Goal: Information Seeking & Learning: Learn about a topic

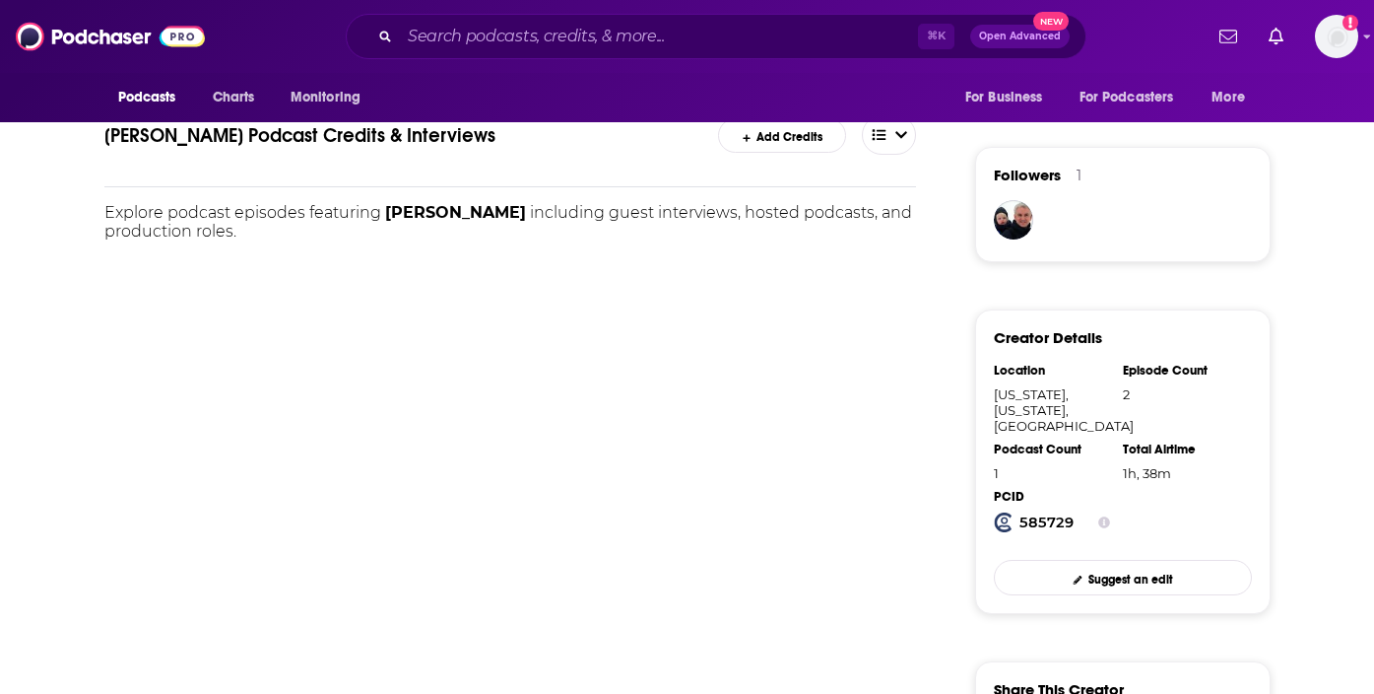
scroll to position [264, 0]
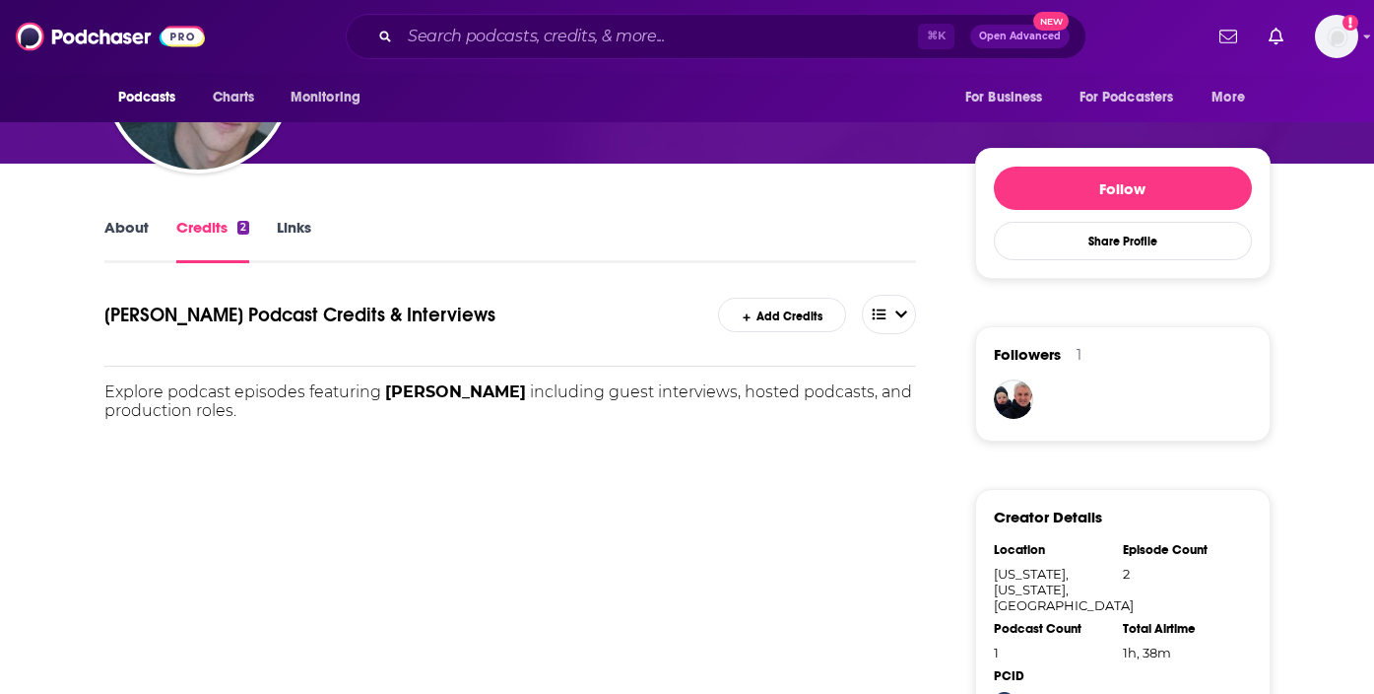
click at [121, 229] on link "About" at bounding box center [126, 240] width 44 height 45
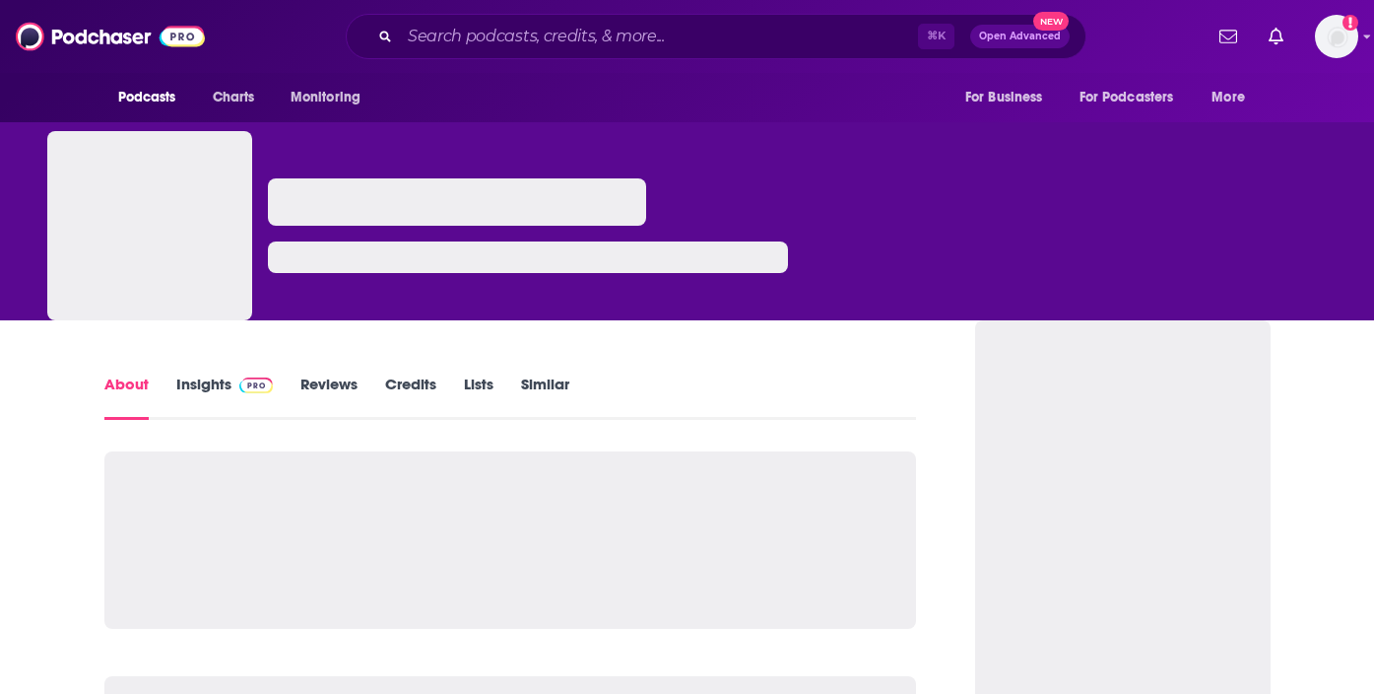
click at [213, 382] on link "Insights" at bounding box center [225, 396] width 98 height 45
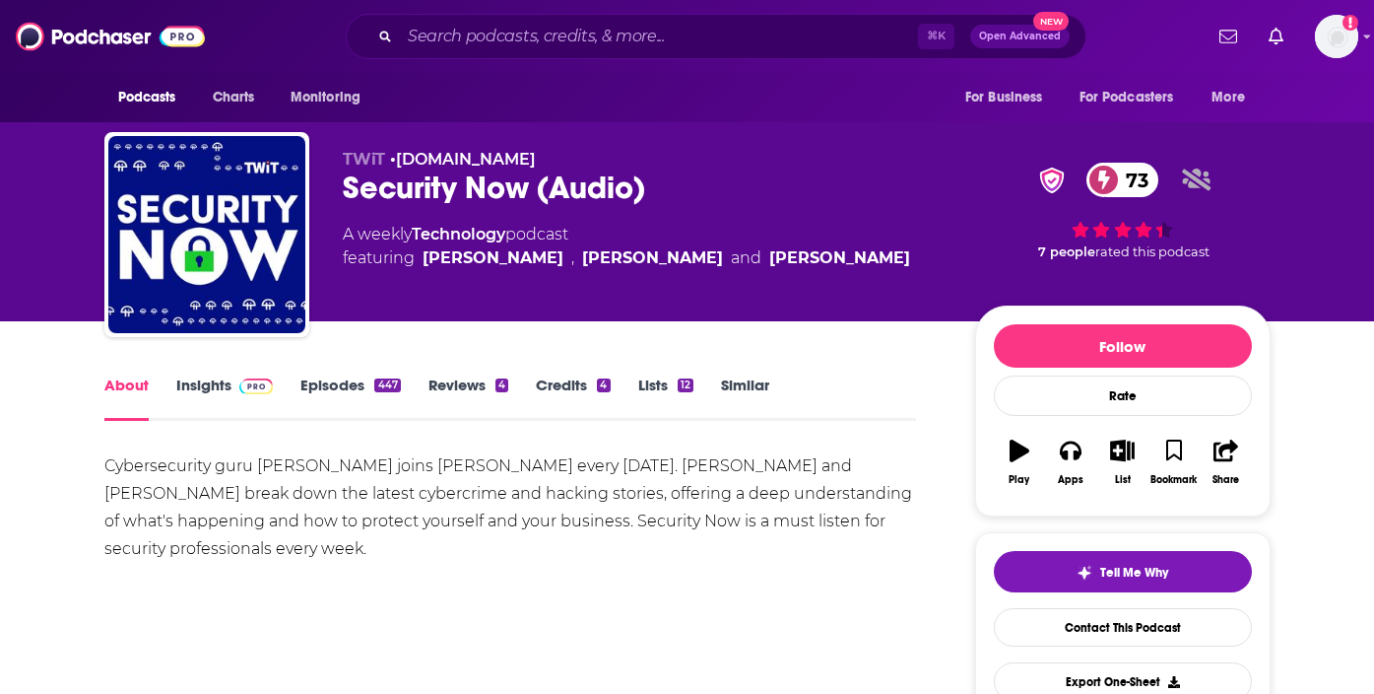
click at [223, 382] on link "Insights" at bounding box center [225, 397] width 98 height 45
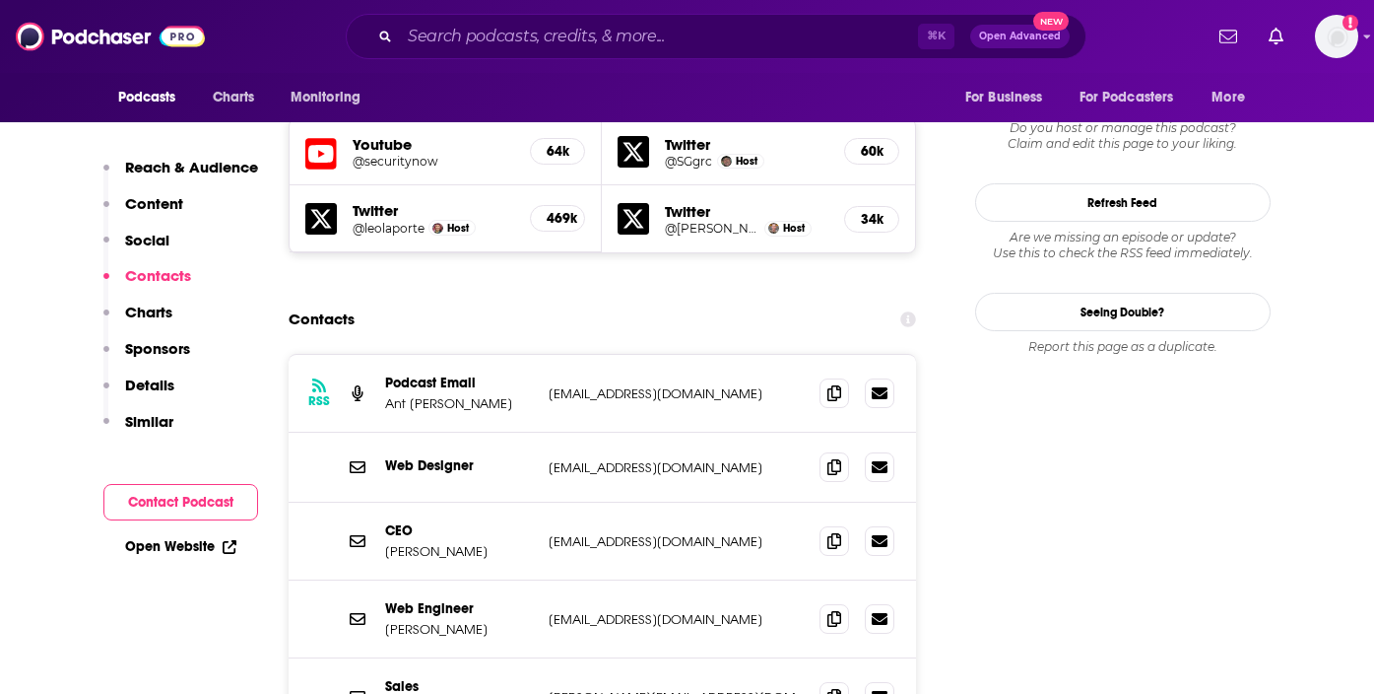
scroll to position [1821, 0]
click at [837, 383] on icon at bounding box center [834, 391] width 14 height 16
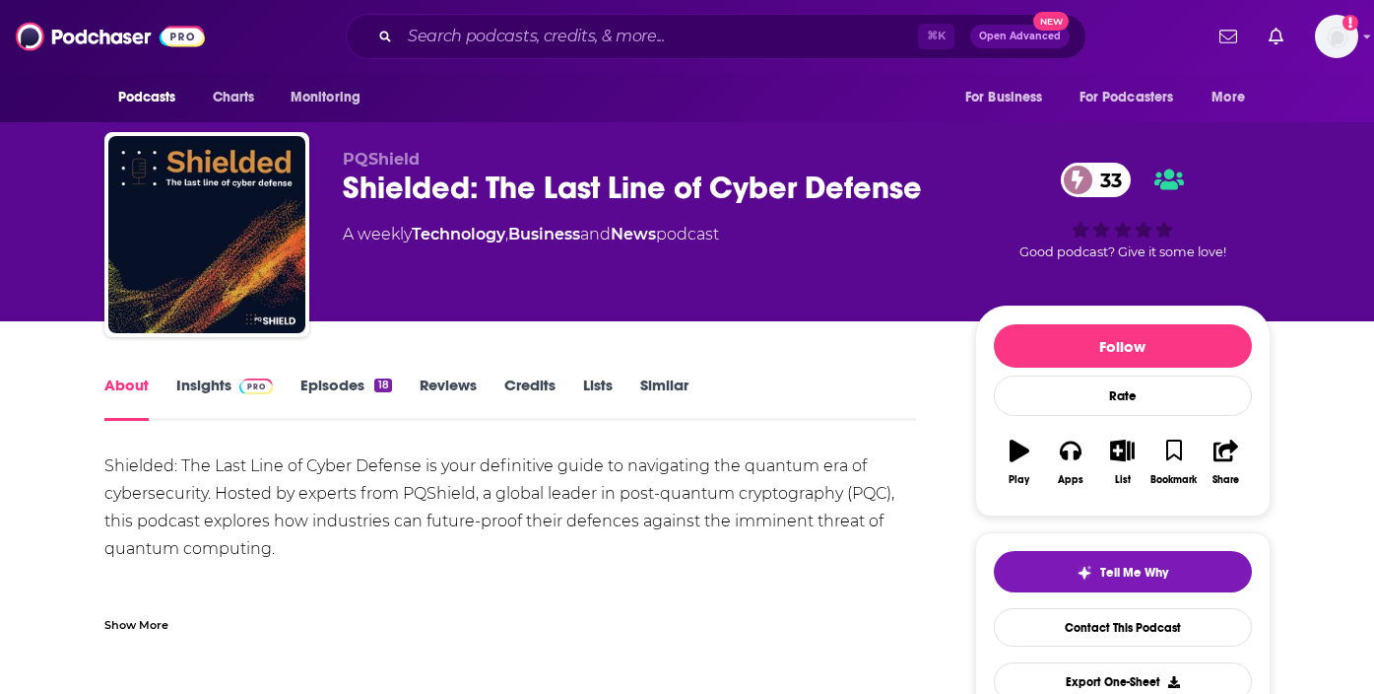
click at [198, 394] on link "Insights" at bounding box center [225, 397] width 98 height 45
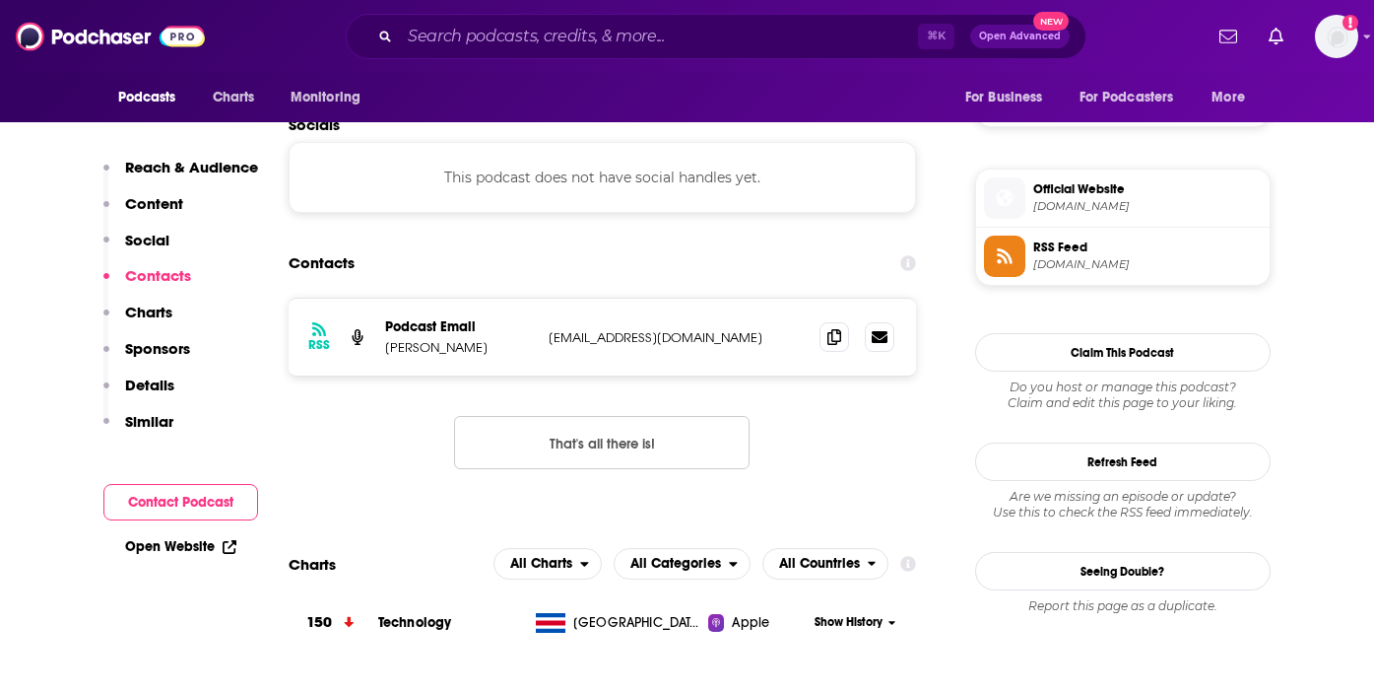
scroll to position [1353, 0]
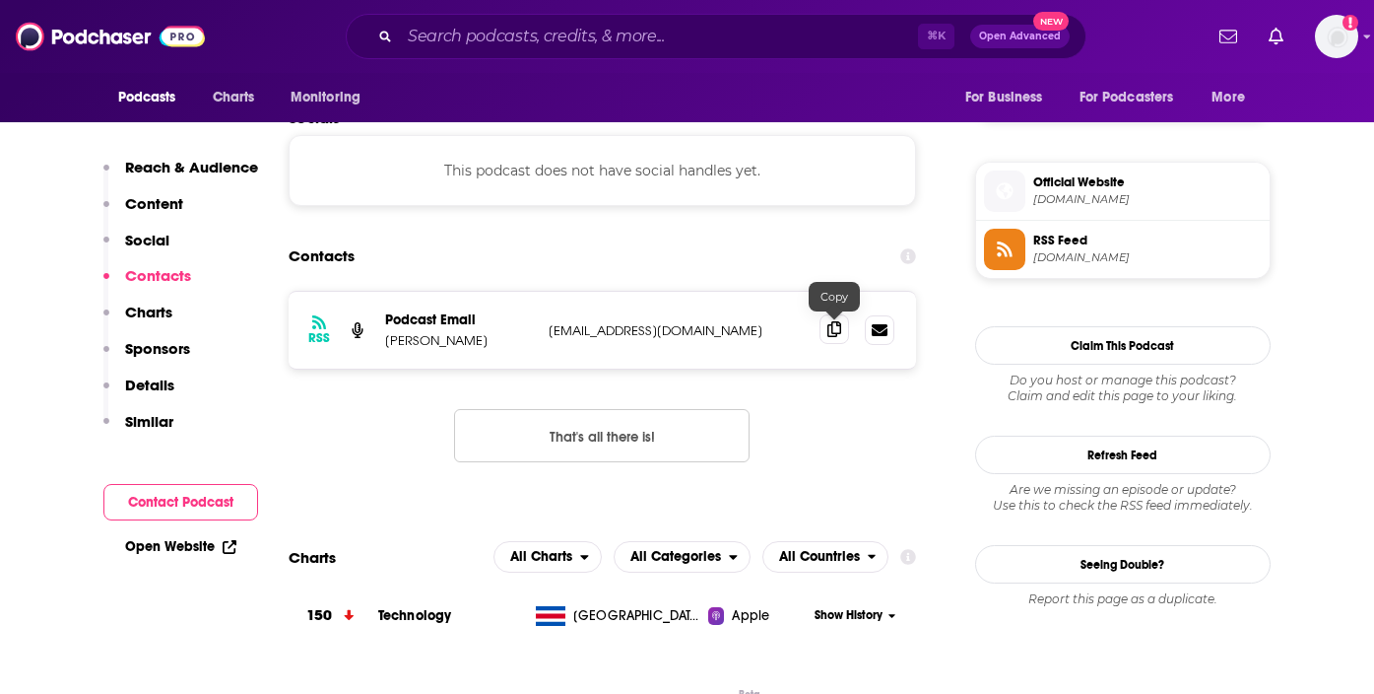
click at [841, 334] on icon at bounding box center [834, 329] width 14 height 16
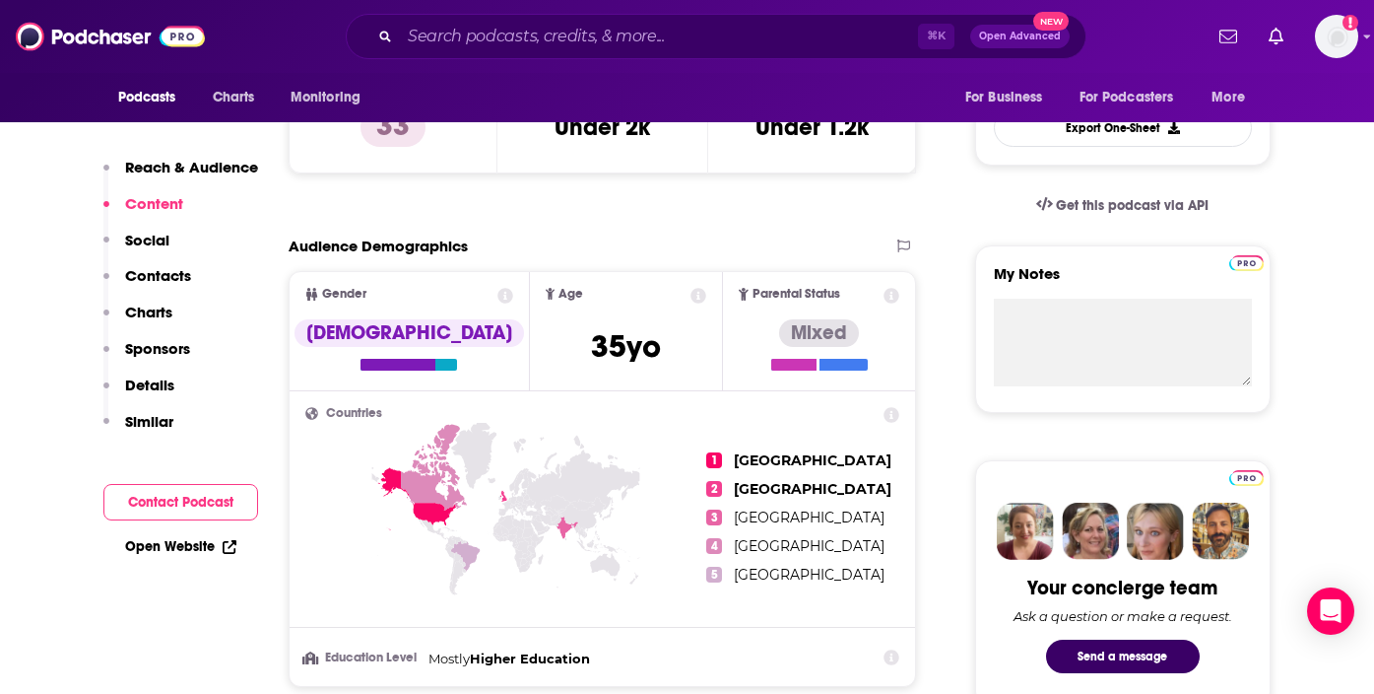
scroll to position [540, 0]
